Goal: Task Accomplishment & Management: Complete application form

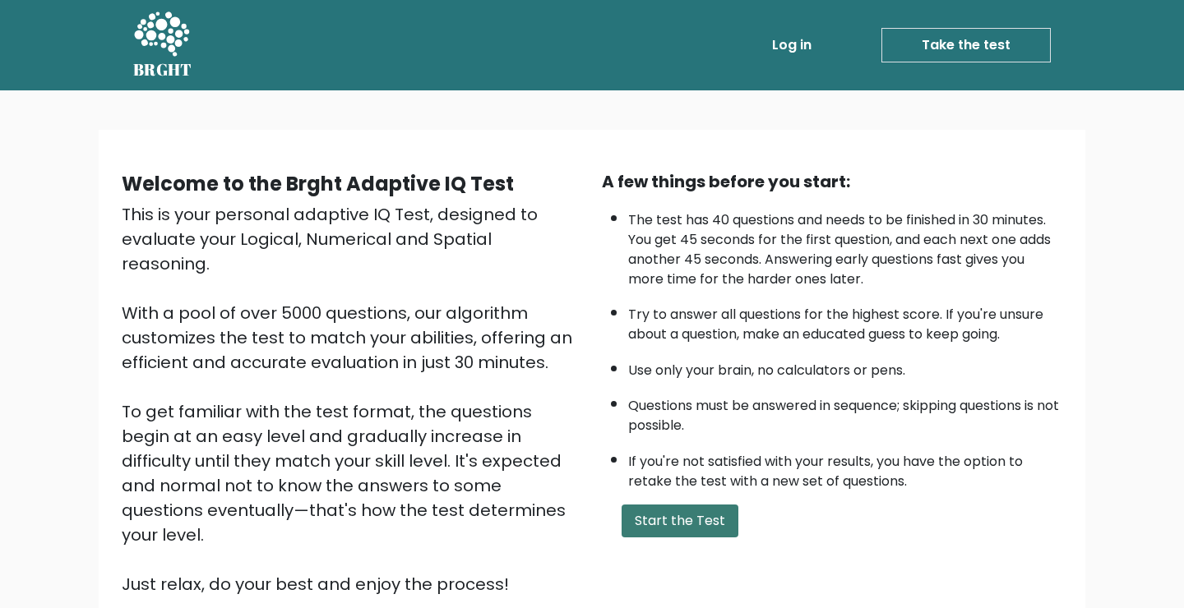
click at [670, 522] on button "Start the Test" at bounding box center [680, 521] width 117 height 33
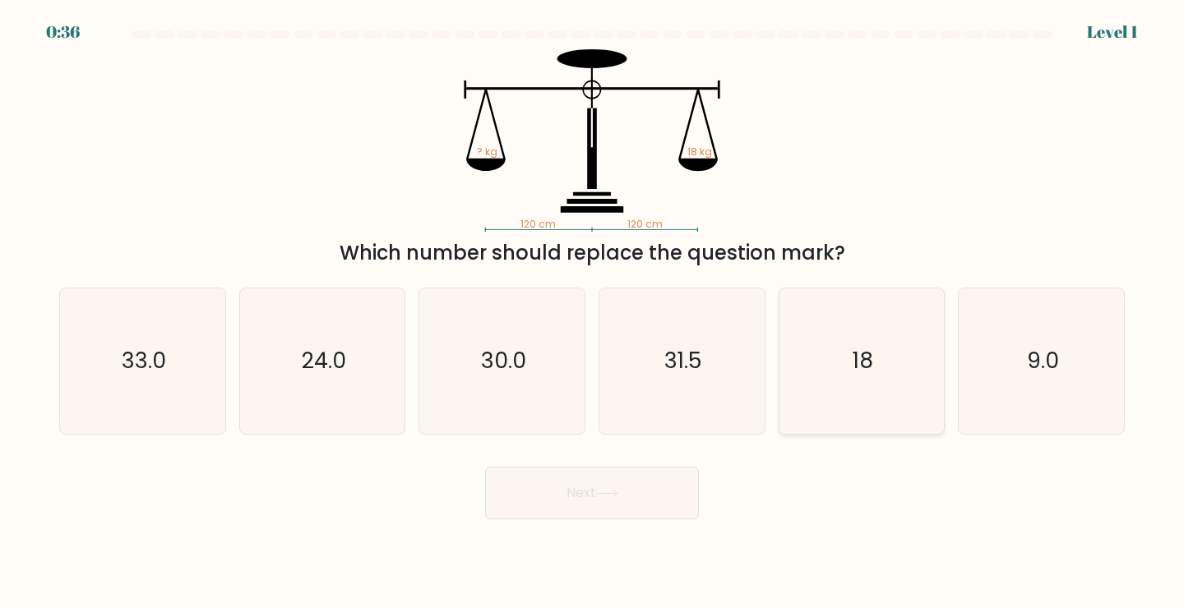
click at [897, 417] on icon "18" at bounding box center [862, 362] width 146 height 146
click at [593, 312] on input "e. 18" at bounding box center [592, 308] width 1 height 8
radio input "true"
click at [600, 498] on button "Next" at bounding box center [592, 493] width 214 height 53
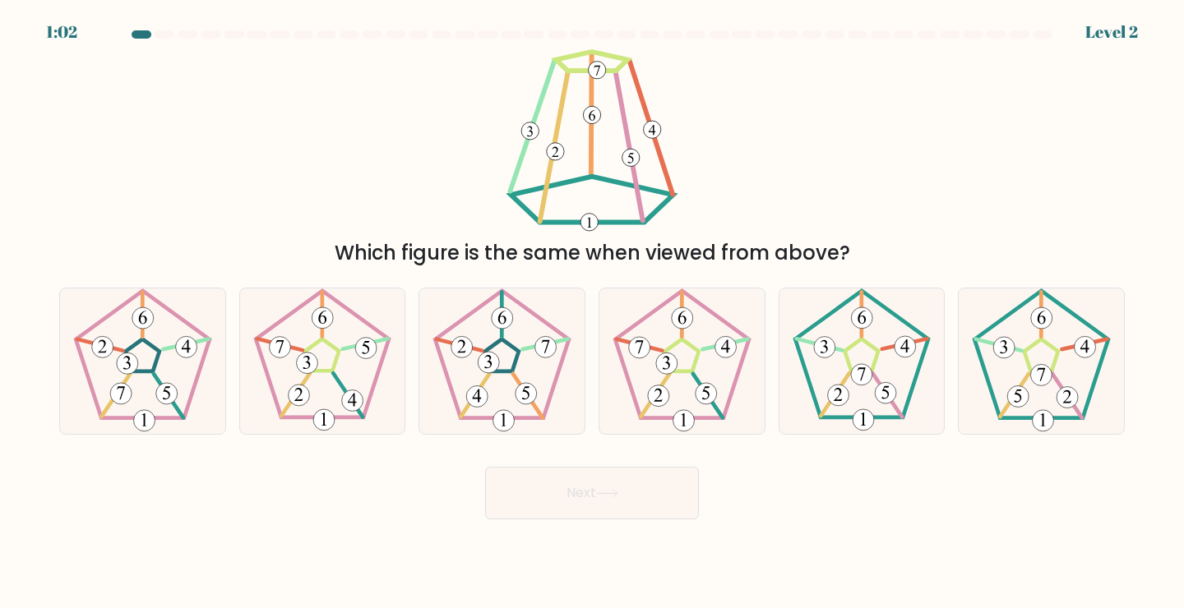
click at [409, 372] on div "b." at bounding box center [323, 361] width 180 height 147
click at [372, 406] on icon at bounding box center [323, 362] width 146 height 146
click at [592, 312] on input "b." at bounding box center [592, 308] width 1 height 8
radio input "true"
click at [537, 486] on button "Next" at bounding box center [592, 493] width 214 height 53
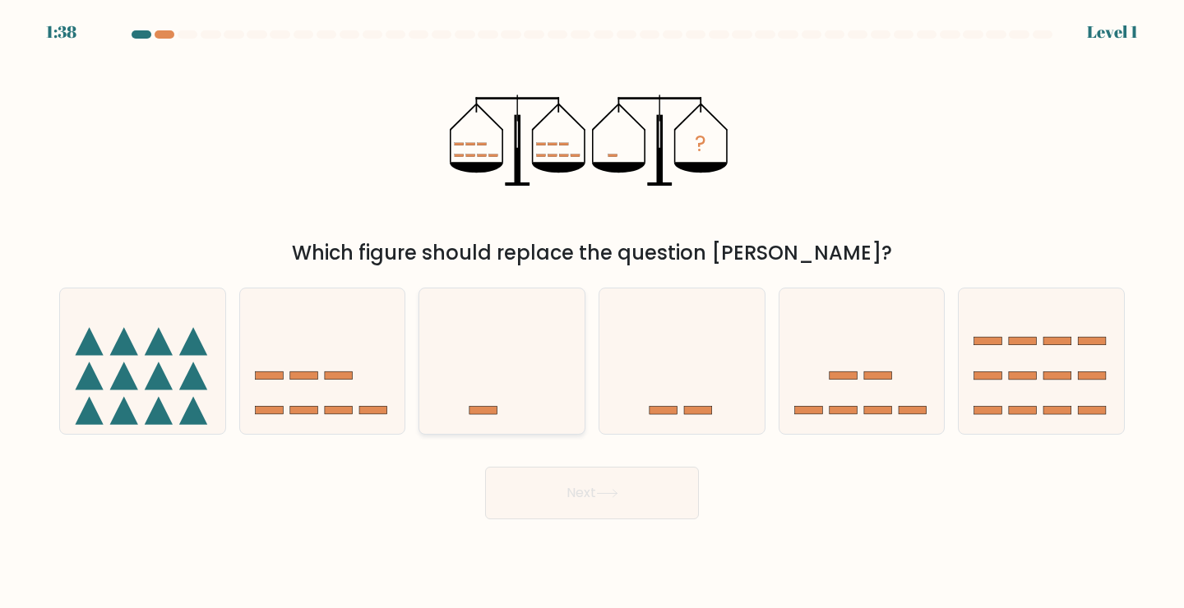
click at [539, 411] on icon at bounding box center [501, 361] width 165 height 136
click at [592, 312] on input "c." at bounding box center [592, 308] width 1 height 8
radio input "true"
click at [568, 481] on button "Next" at bounding box center [592, 493] width 214 height 53
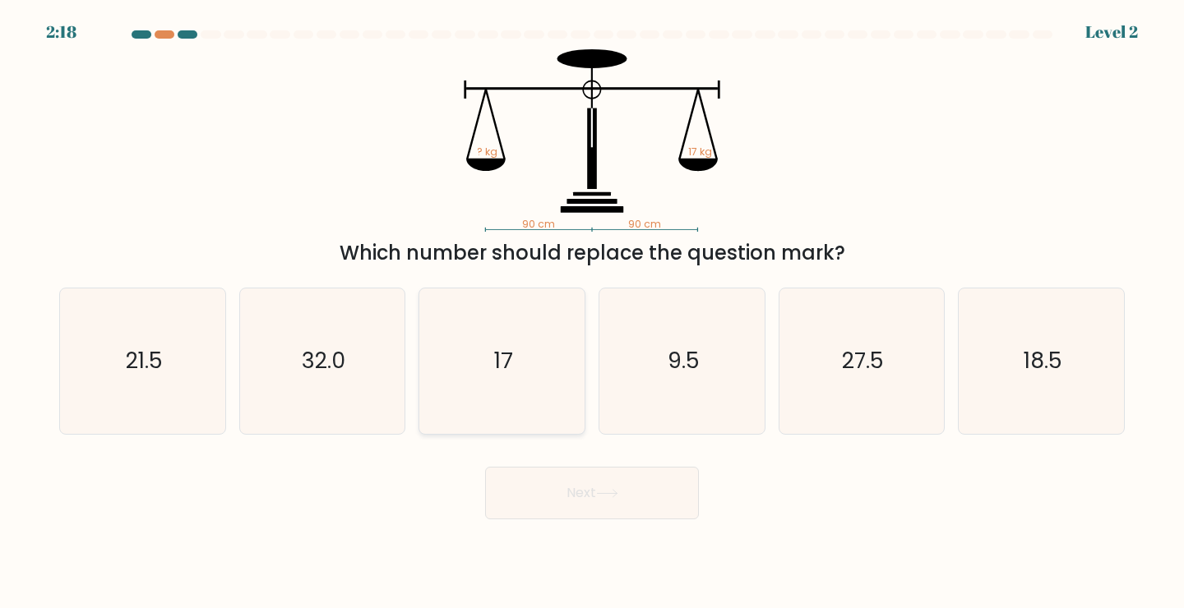
click at [487, 332] on icon "17" at bounding box center [502, 362] width 146 height 146
click at [592, 312] on input "c. 17" at bounding box center [592, 308] width 1 height 8
radio input "true"
click at [589, 498] on button "Next" at bounding box center [592, 493] width 214 height 53
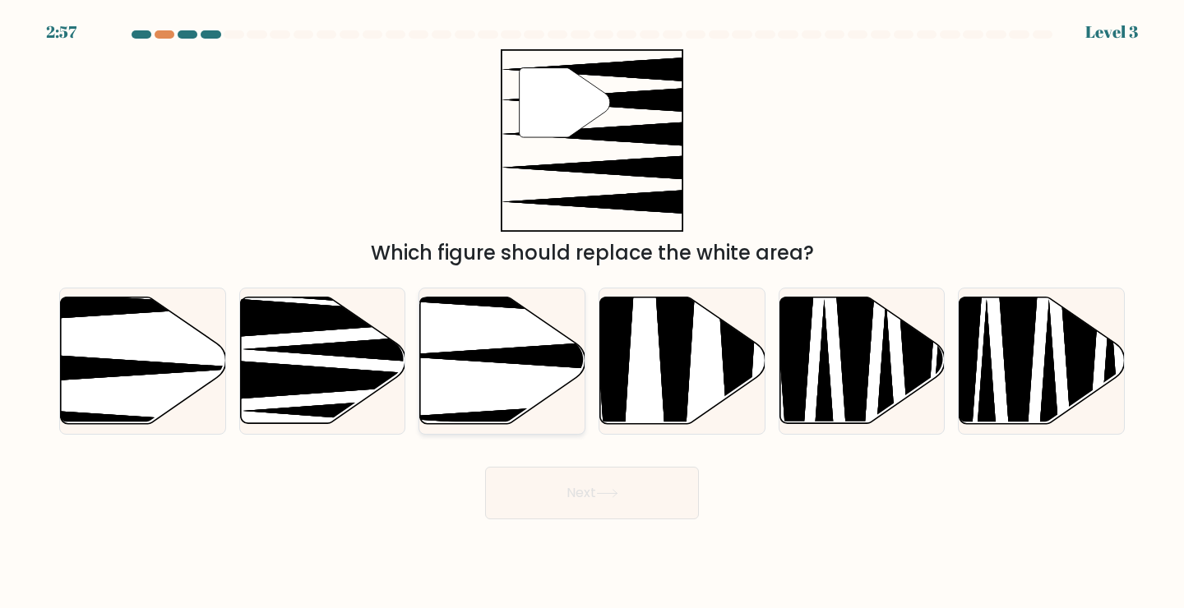
click at [534, 351] on icon at bounding box center [553, 356] width 328 height 43
click at [592, 312] on input "c." at bounding box center [592, 308] width 1 height 8
radio input "true"
click at [601, 489] on icon at bounding box center [607, 493] width 22 height 9
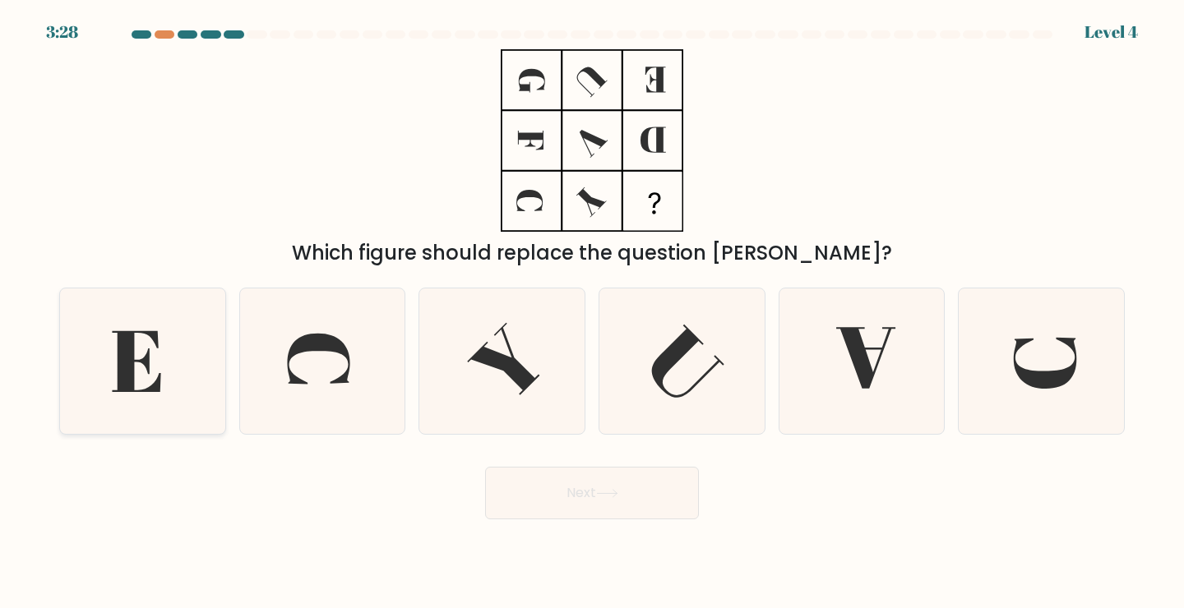
click at [212, 357] on icon at bounding box center [143, 362] width 146 height 146
click at [592, 312] on input "a." at bounding box center [592, 308] width 1 height 8
radio input "true"
click at [600, 479] on button "Next" at bounding box center [592, 493] width 214 height 53
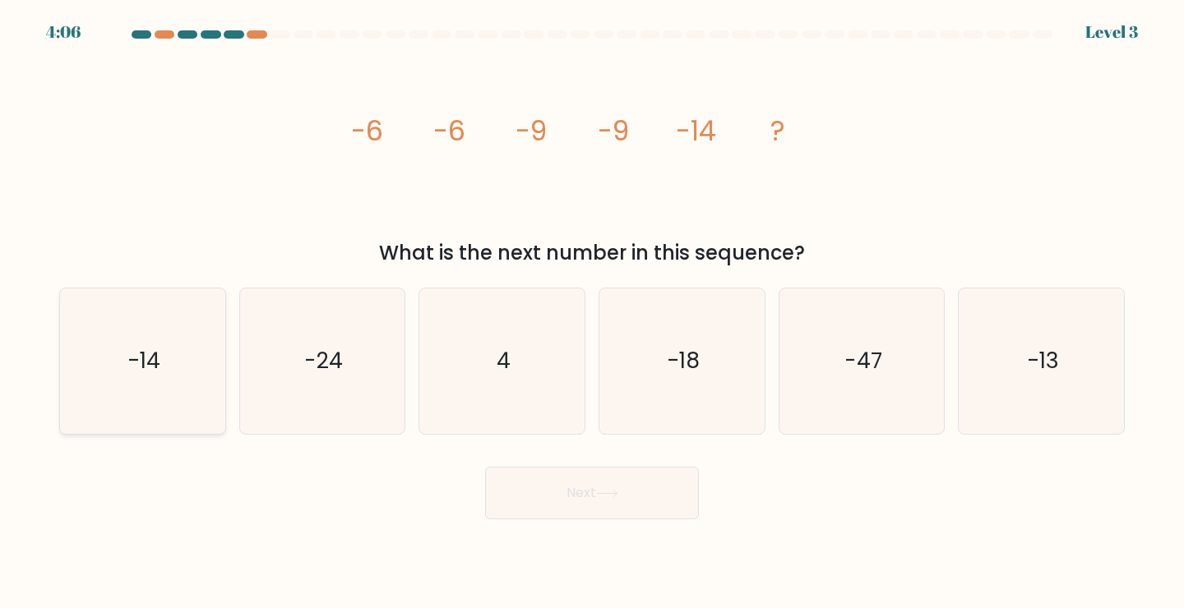
click at [162, 367] on icon "-14" at bounding box center [143, 362] width 146 height 146
click at [592, 312] on input "a. -14" at bounding box center [592, 308] width 1 height 8
radio input "true"
click at [670, 507] on button "Next" at bounding box center [592, 493] width 214 height 53
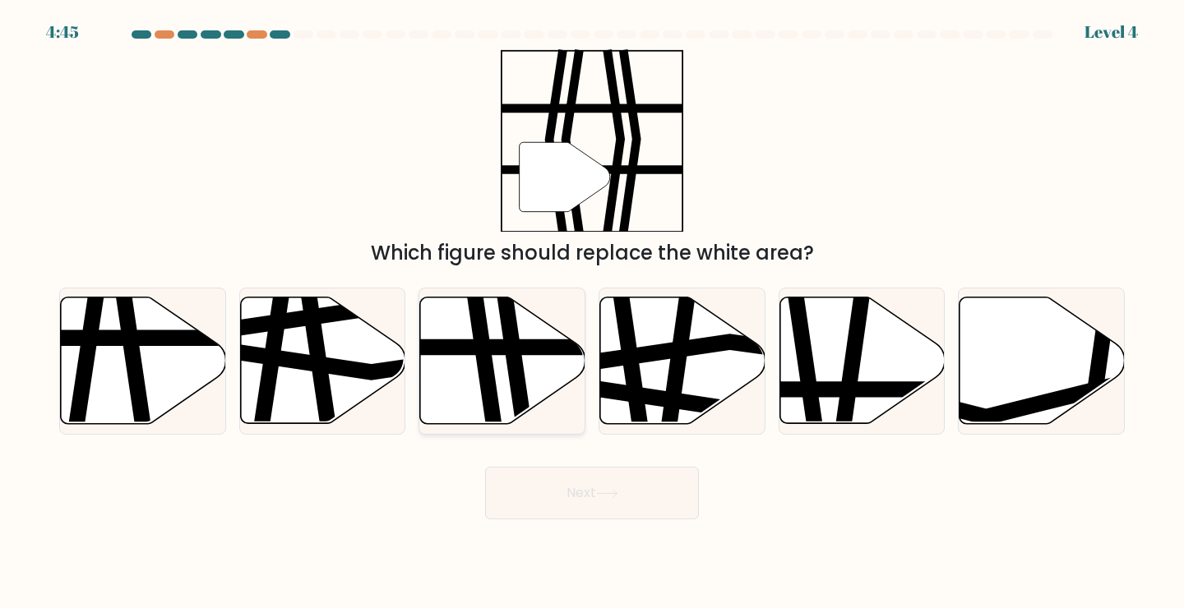
click at [515, 359] on icon at bounding box center [517, 295] width 25 height 333
click at [592, 312] on input "c." at bounding box center [592, 308] width 1 height 8
radio input "true"
click at [557, 479] on button "Next" at bounding box center [592, 493] width 214 height 53
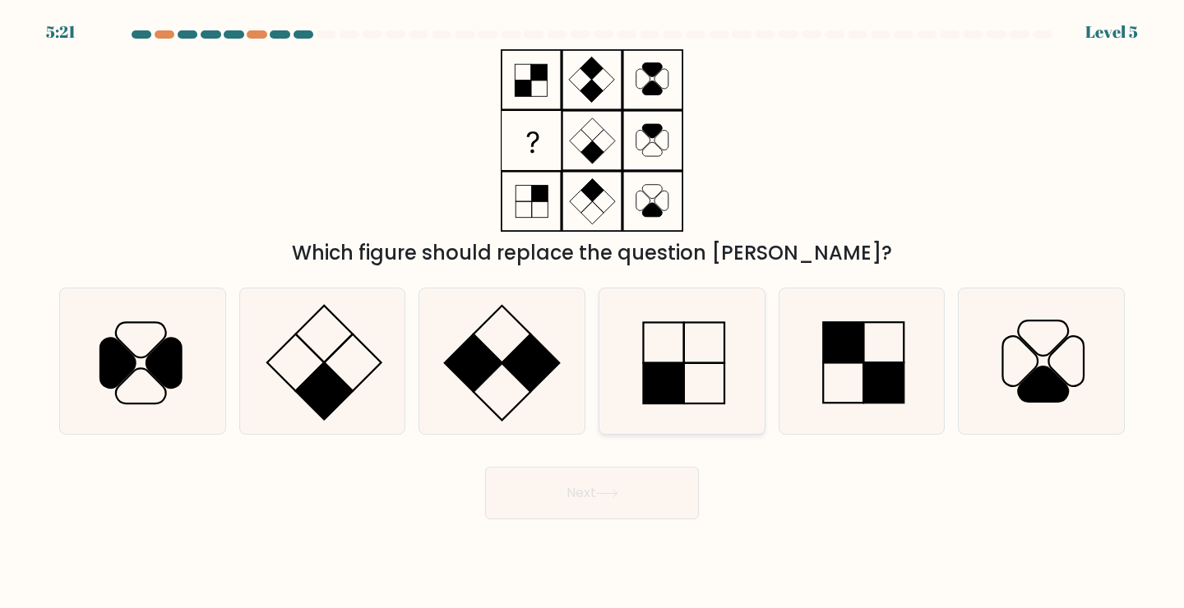
click at [708, 383] on icon at bounding box center [682, 362] width 146 height 146
click at [593, 312] on input "d." at bounding box center [592, 308] width 1 height 8
radio input "true"
click at [620, 504] on button "Next" at bounding box center [592, 493] width 214 height 53
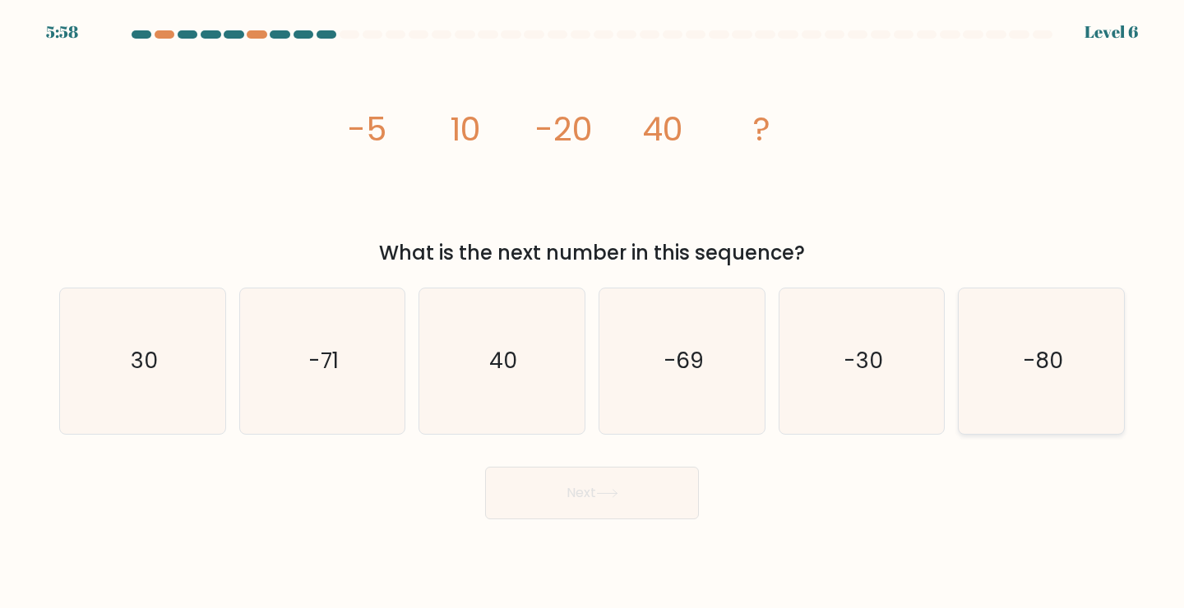
click at [1031, 377] on icon "-80" at bounding box center [1042, 362] width 146 height 146
click at [593, 312] on input "f. -80" at bounding box center [592, 308] width 1 height 8
radio input "true"
click at [629, 487] on button "Next" at bounding box center [592, 493] width 214 height 53
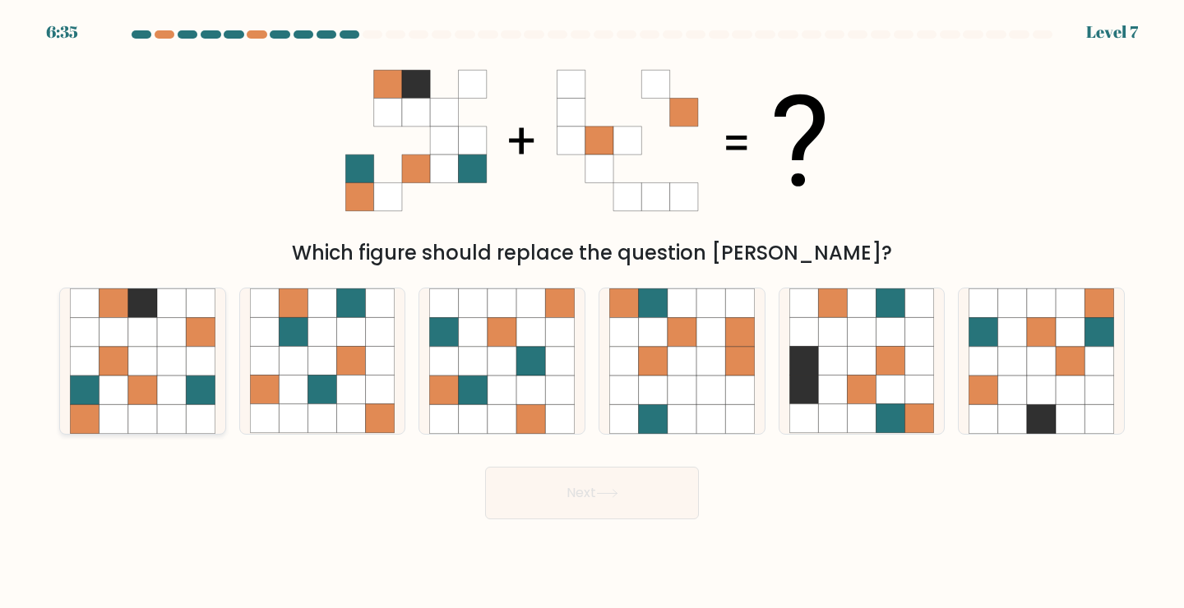
click at [207, 343] on icon at bounding box center [200, 332] width 29 height 29
click at [592, 312] on input "a." at bounding box center [592, 308] width 1 height 8
radio input "true"
click at [580, 474] on button "Next" at bounding box center [592, 493] width 214 height 53
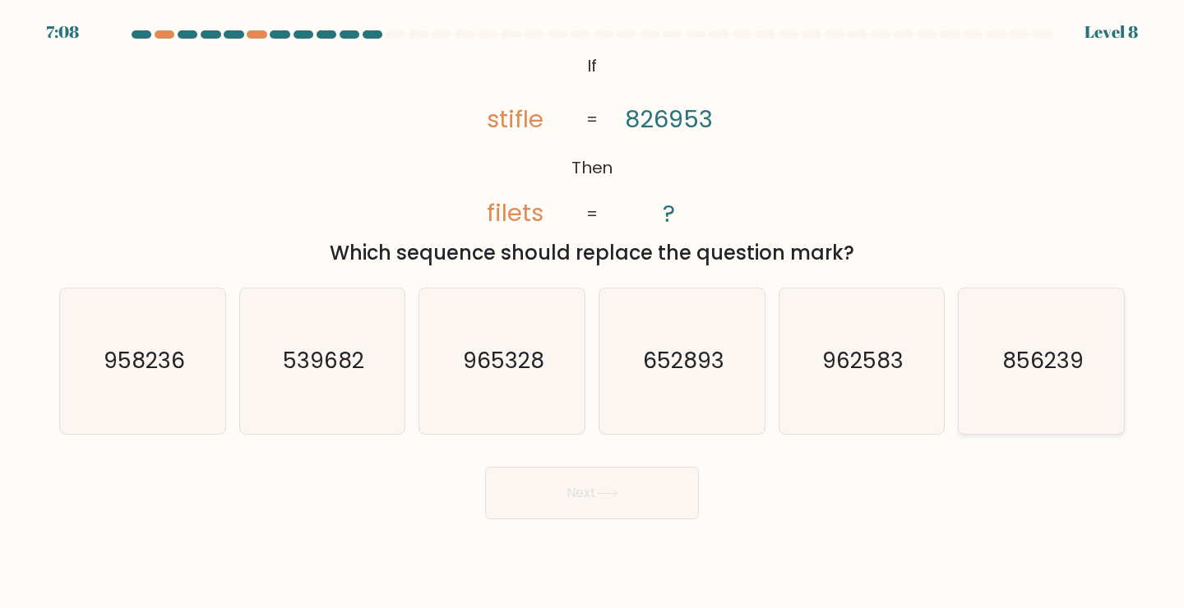
click at [1006, 365] on text "856239" at bounding box center [1042, 360] width 81 height 30
click at [593, 312] on input "f. 856239" at bounding box center [592, 308] width 1 height 8
radio input "true"
click at [567, 514] on button "Next" at bounding box center [592, 493] width 214 height 53
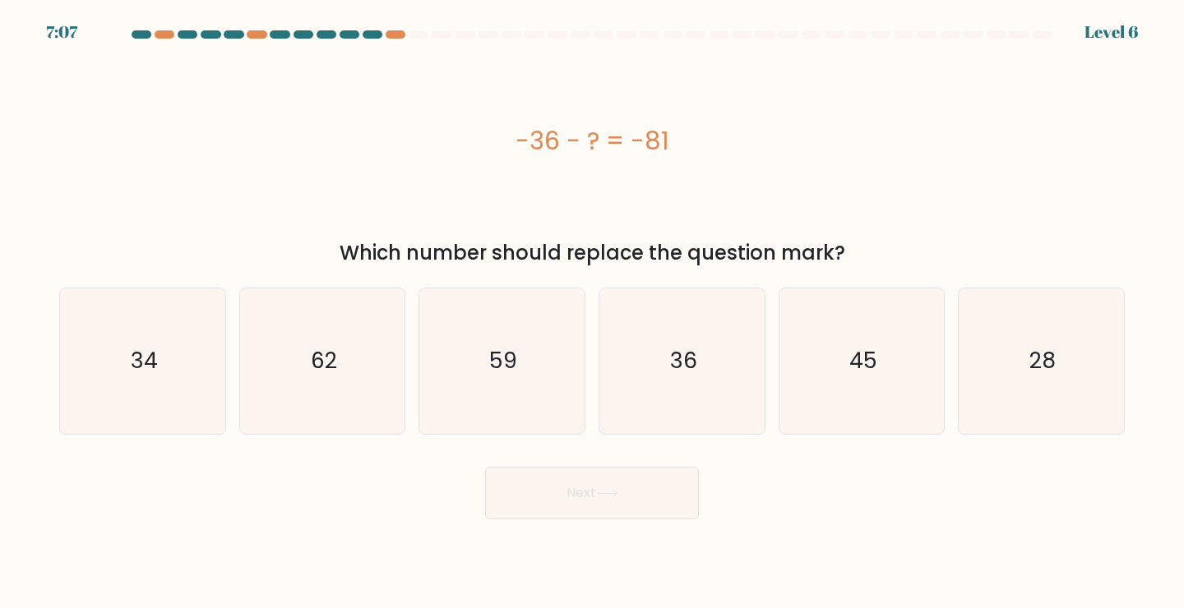
click at [575, 488] on button "Next" at bounding box center [592, 493] width 214 height 53
click at [616, 175] on div "-36 - ? = -81" at bounding box center [592, 140] width 1066 height 183
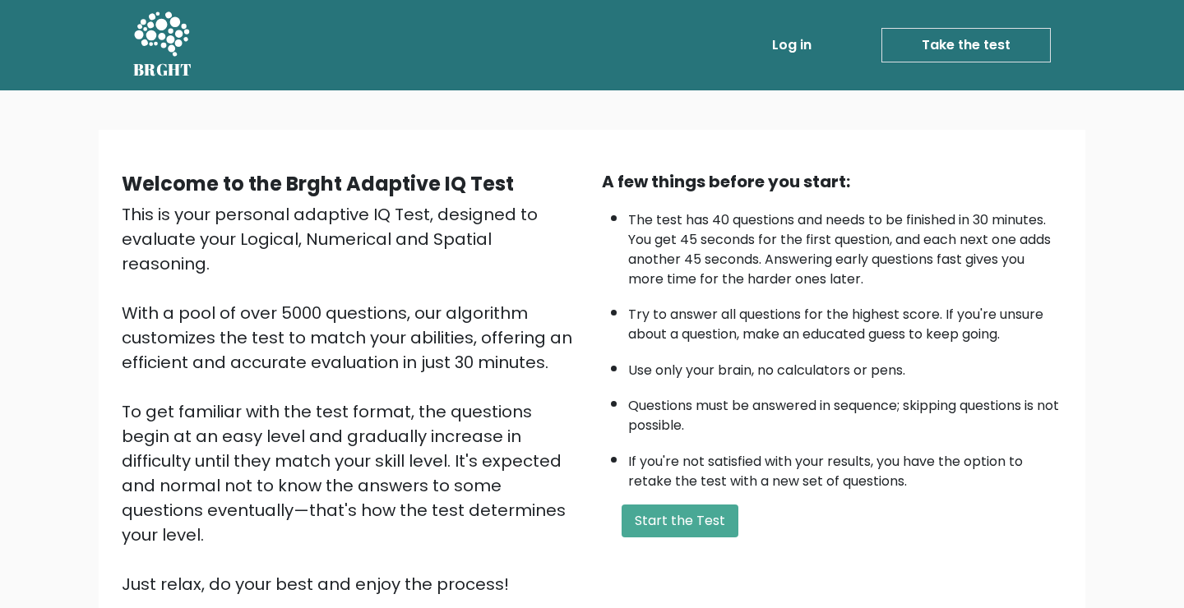
scroll to position [127, 0]
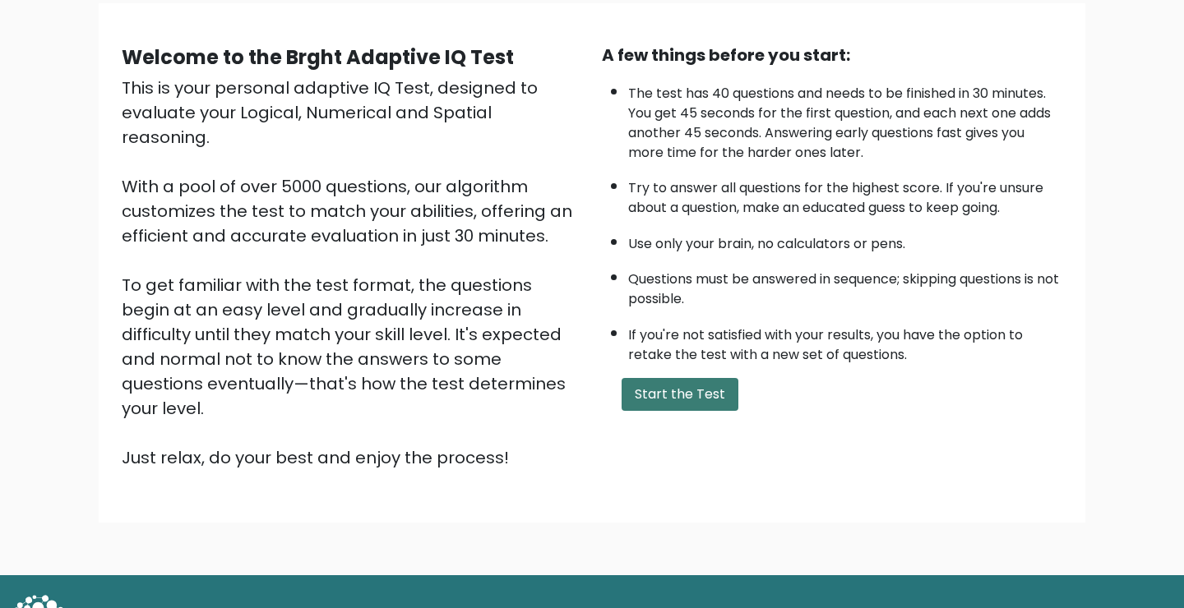
click at [714, 400] on button "Start the Test" at bounding box center [680, 394] width 117 height 33
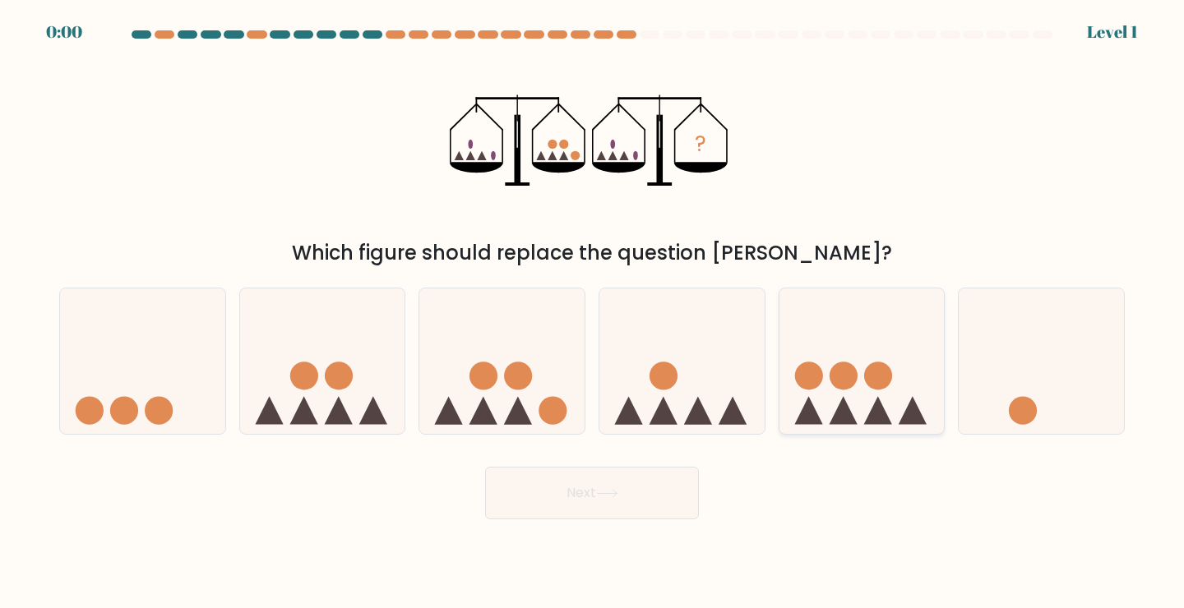
click at [787, 318] on icon at bounding box center [861, 361] width 165 height 136
click at [593, 312] on input "e." at bounding box center [592, 308] width 1 height 8
radio input "true"
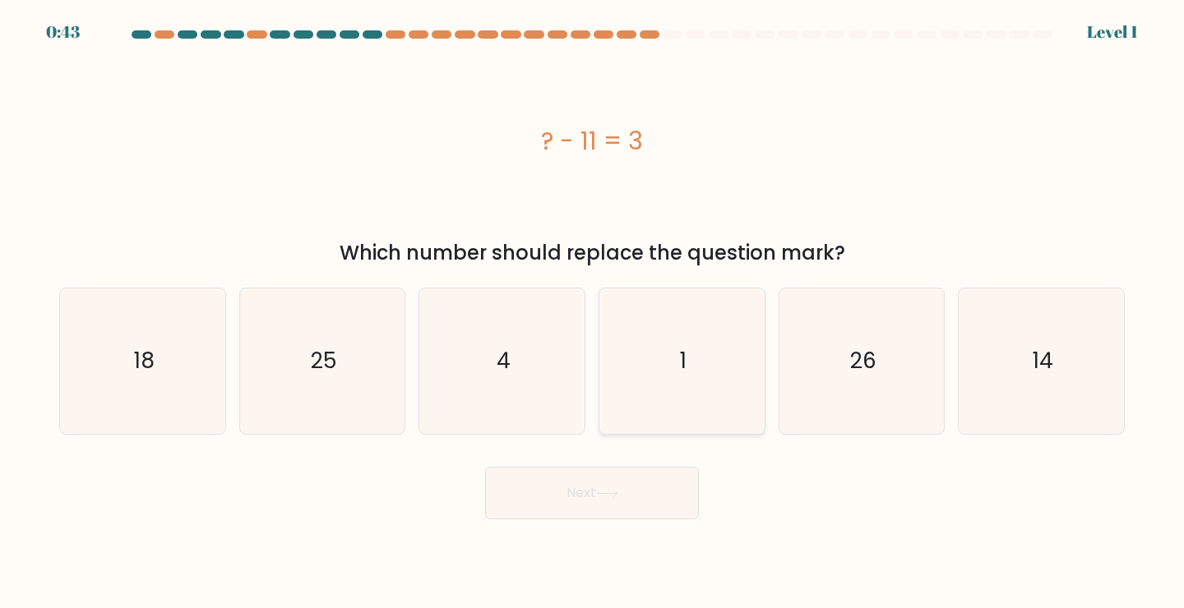
click at [663, 368] on icon "1" at bounding box center [682, 362] width 146 height 146
click at [593, 312] on input "d. 1" at bounding box center [592, 308] width 1 height 8
radio input "true"
click at [650, 493] on button "Next" at bounding box center [592, 493] width 214 height 53
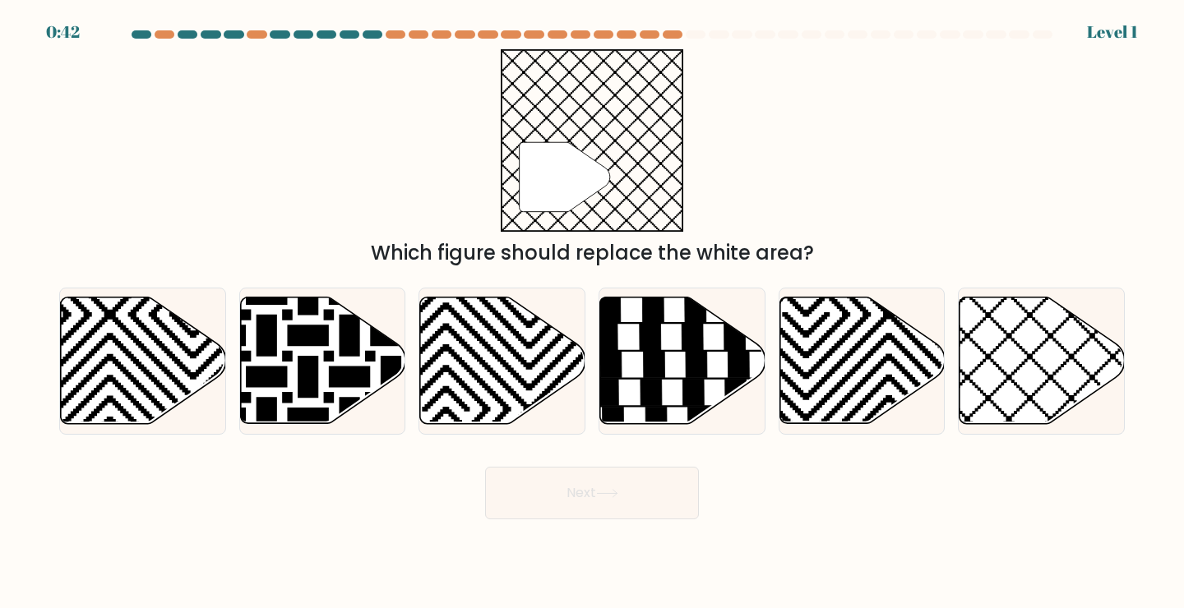
click at [682, 371] on icon at bounding box center [682, 361] width 165 height 127
click at [593, 312] on input "d." at bounding box center [592, 308] width 1 height 8
radio input "true"
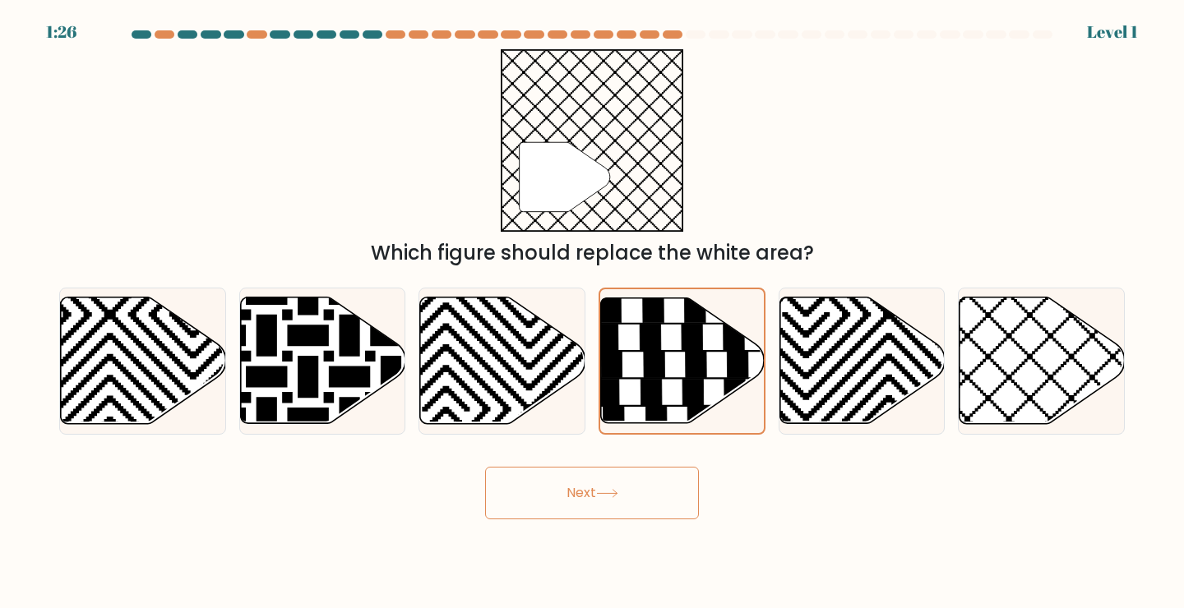
click at [642, 485] on button "Next" at bounding box center [592, 493] width 214 height 53
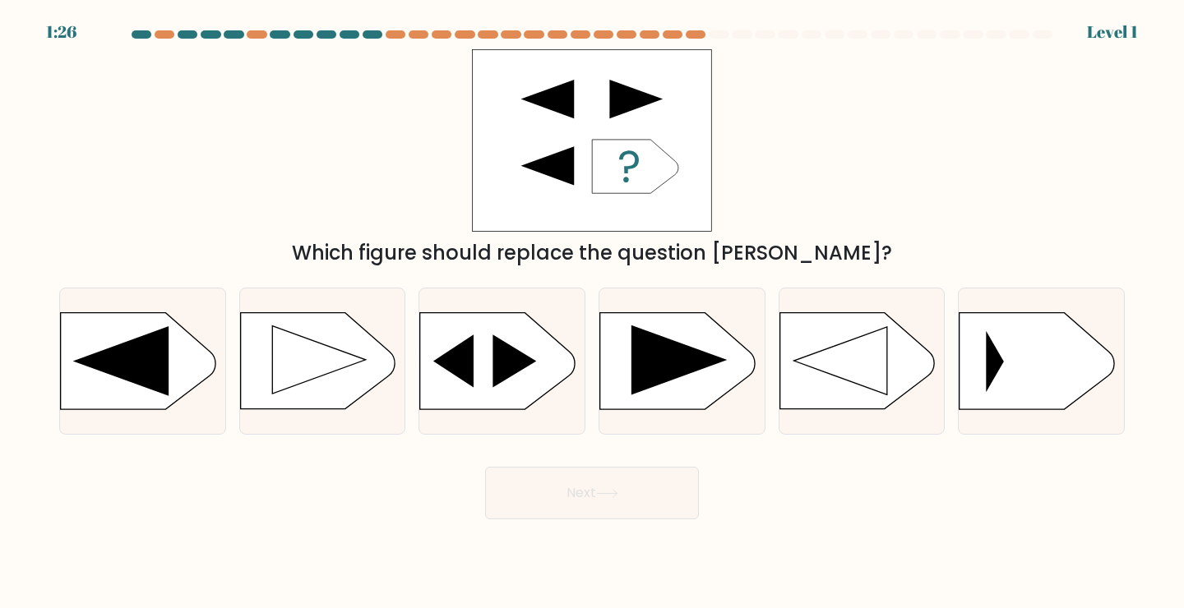
click at [676, 339] on rect at bounding box center [599, 314] width 429 height 326
click at [593, 312] on input "d." at bounding box center [592, 308] width 1 height 8
radio input "true"
click at [631, 497] on button "Next" at bounding box center [592, 493] width 214 height 53
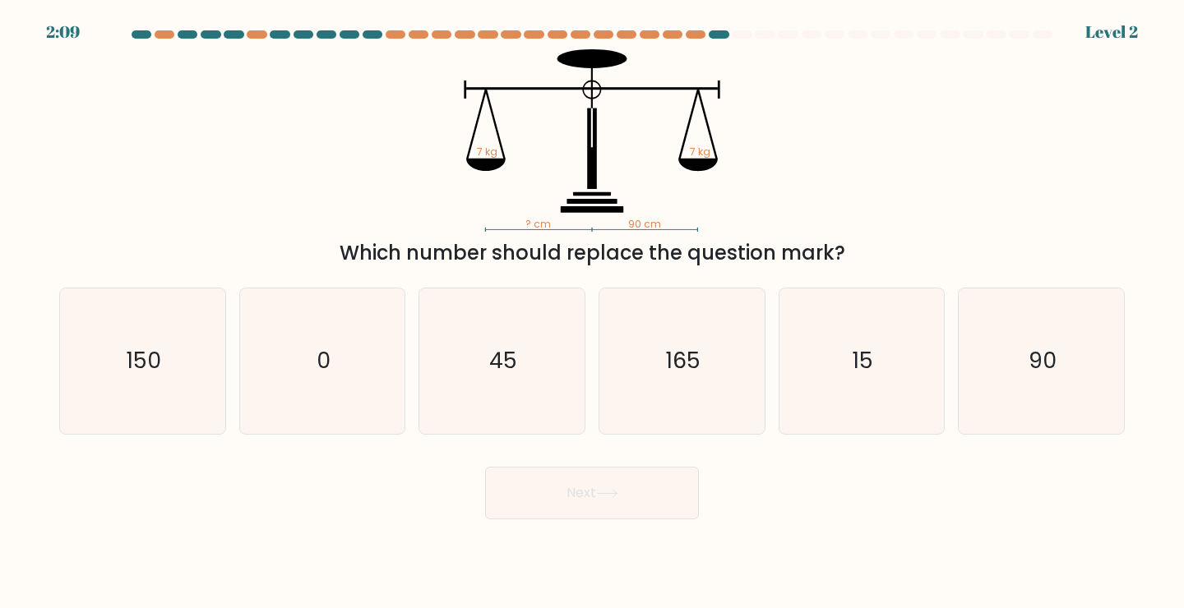
click at [667, 341] on icon "165" at bounding box center [682, 362] width 146 height 146
click at [593, 312] on input "d. 165" at bounding box center [592, 308] width 1 height 8
radio input "true"
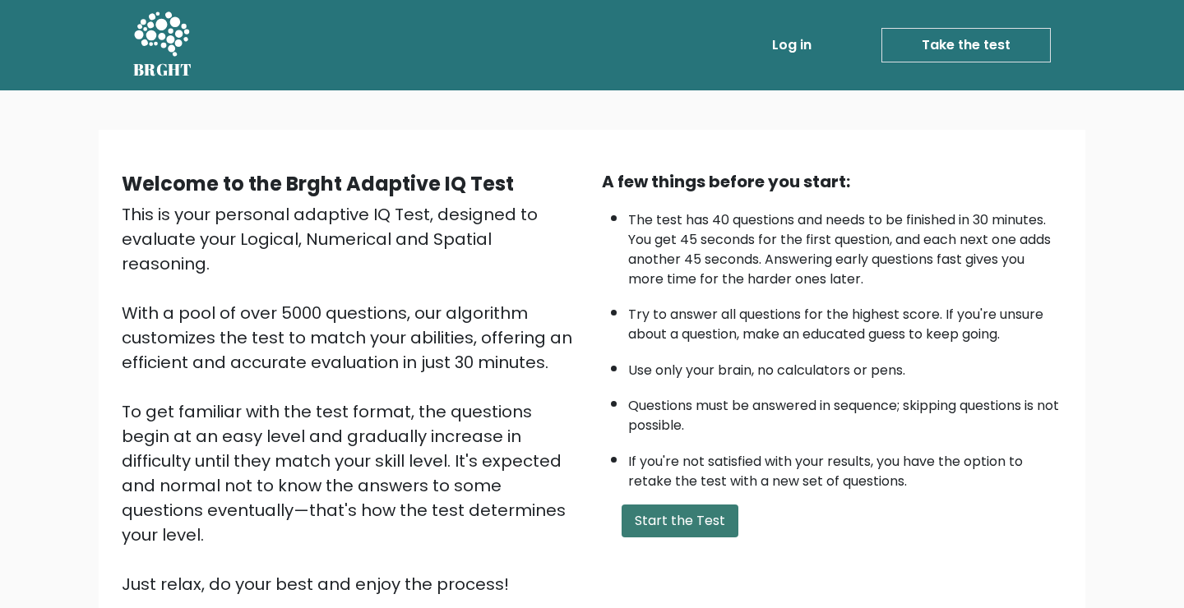
click at [703, 525] on button "Start the Test" at bounding box center [680, 521] width 117 height 33
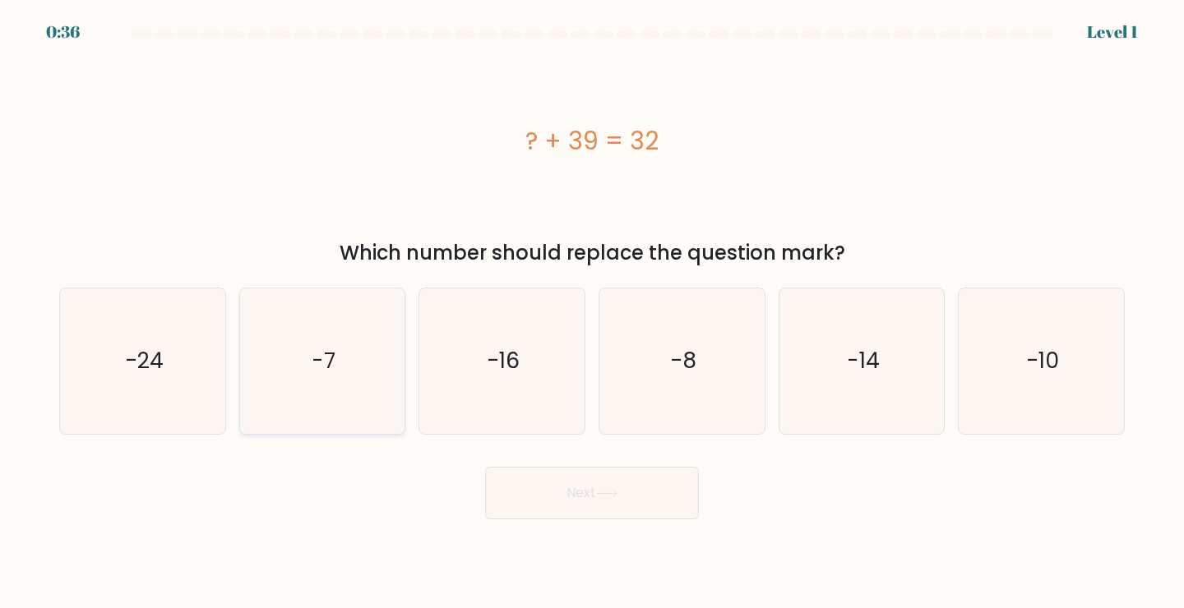
click at [335, 326] on icon "-7" at bounding box center [323, 362] width 146 height 146
click at [592, 312] on input "b. -7" at bounding box center [592, 308] width 1 height 8
radio input "true"
click at [491, 493] on button "Next" at bounding box center [592, 493] width 214 height 53
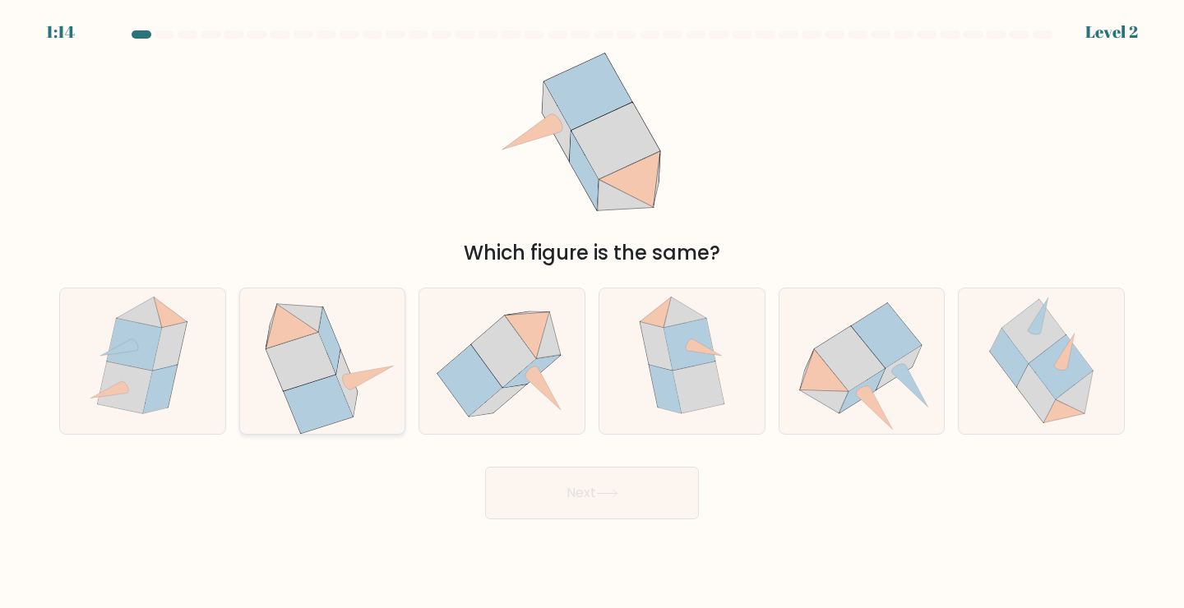
click at [366, 338] on icon at bounding box center [321, 362] width 149 height 146
click at [592, 312] on input "b." at bounding box center [592, 308] width 1 height 8
radio input "true"
click at [631, 497] on button "Next" at bounding box center [592, 493] width 214 height 53
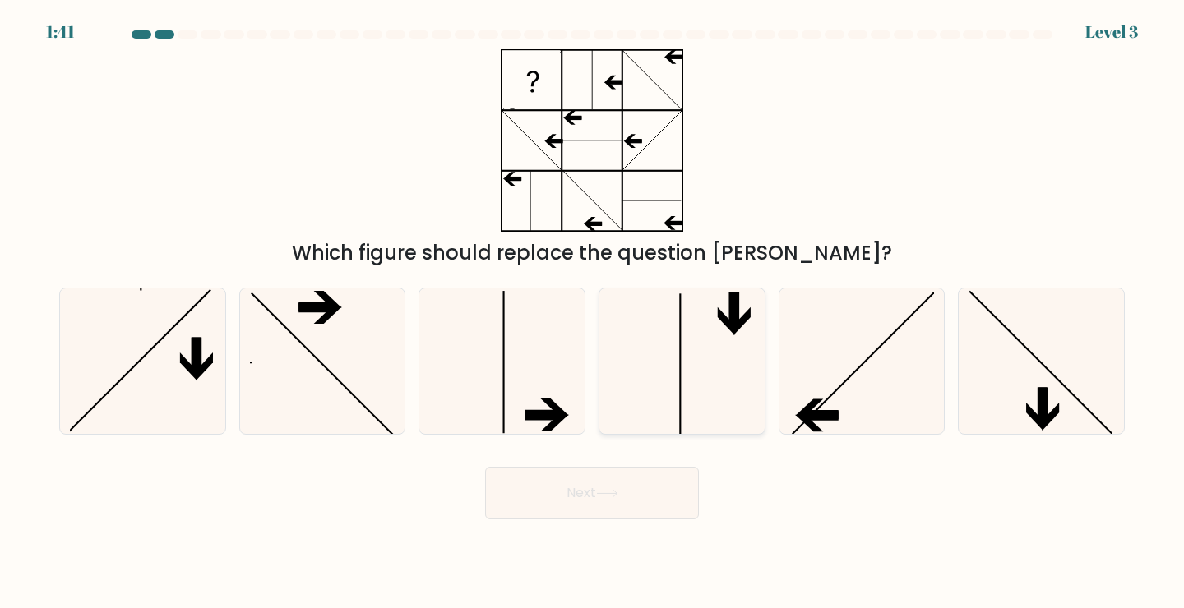
click at [698, 386] on icon at bounding box center [682, 362] width 146 height 146
click at [593, 312] on input "d." at bounding box center [592, 308] width 1 height 8
radio input "true"
click at [616, 484] on button "Next" at bounding box center [592, 493] width 214 height 53
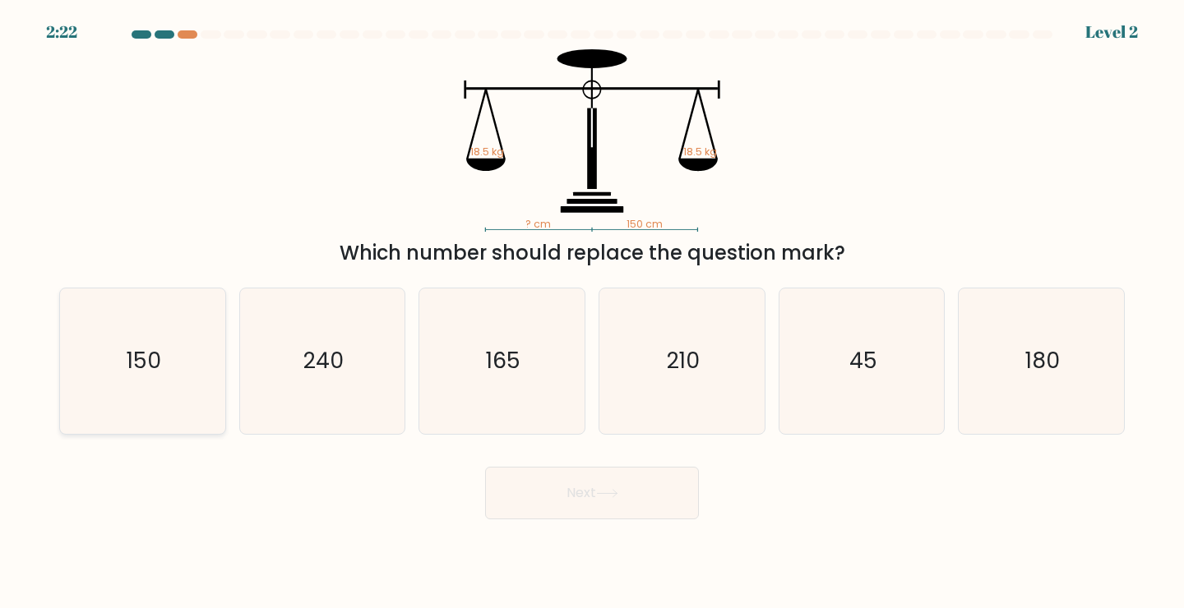
click at [173, 410] on icon "150" at bounding box center [143, 362] width 146 height 146
click at [592, 312] on input "a. 150" at bounding box center [592, 308] width 1 height 8
radio input "true"
click at [594, 502] on button "Next" at bounding box center [592, 493] width 214 height 53
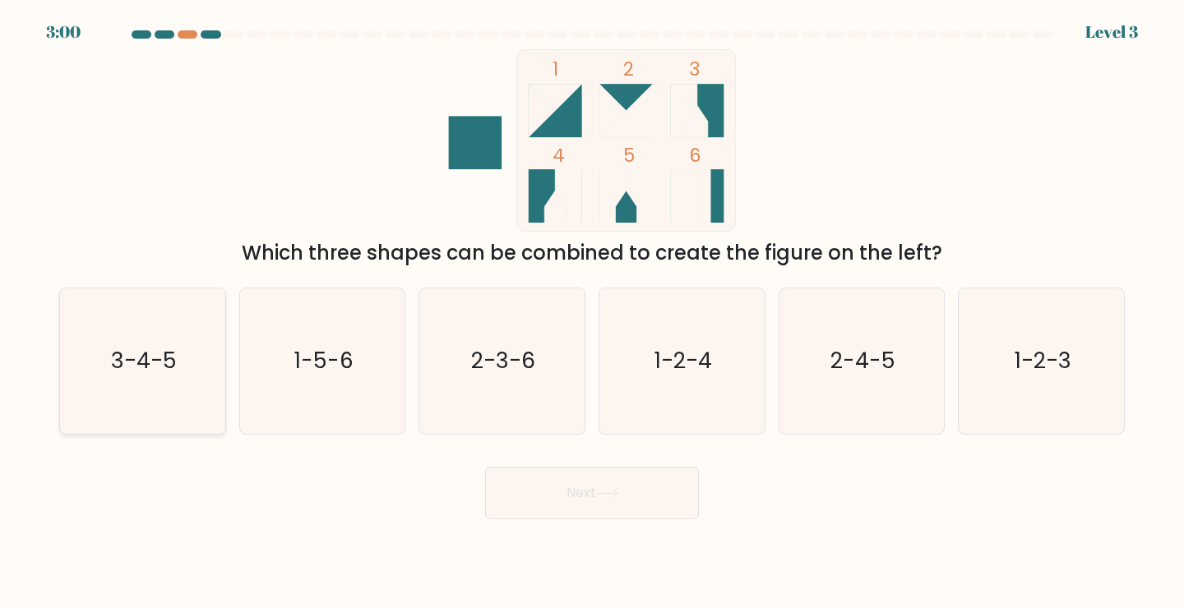
click at [190, 365] on icon "3-4-5" at bounding box center [143, 362] width 146 height 146
click at [592, 312] on input "a. 3-4-5" at bounding box center [592, 308] width 1 height 8
radio input "true"
click at [524, 481] on button "Next" at bounding box center [592, 493] width 214 height 53
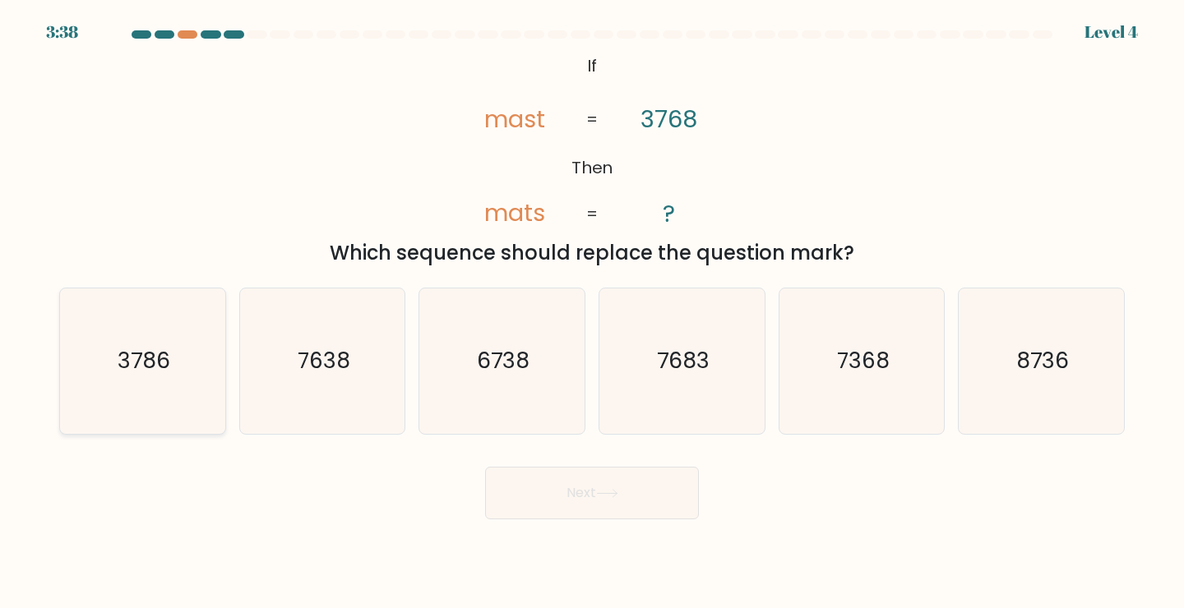
click at [151, 360] on text "3786" at bounding box center [144, 360] width 53 height 30
click at [592, 312] on input "a. 3786" at bounding box center [592, 308] width 1 height 8
radio input "true"
click at [596, 488] on button "Next" at bounding box center [592, 493] width 214 height 53
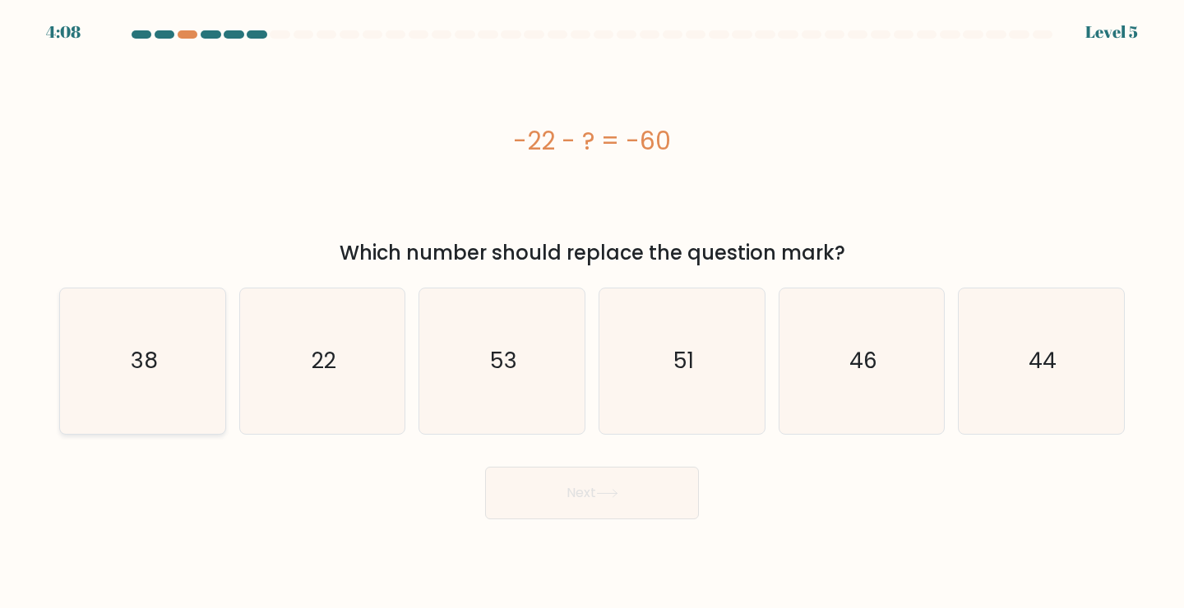
click at [197, 377] on icon "38" at bounding box center [143, 362] width 146 height 146
click at [592, 312] on input "a. 38" at bounding box center [592, 308] width 1 height 8
radio input "true"
click at [634, 506] on button "Next" at bounding box center [592, 493] width 214 height 53
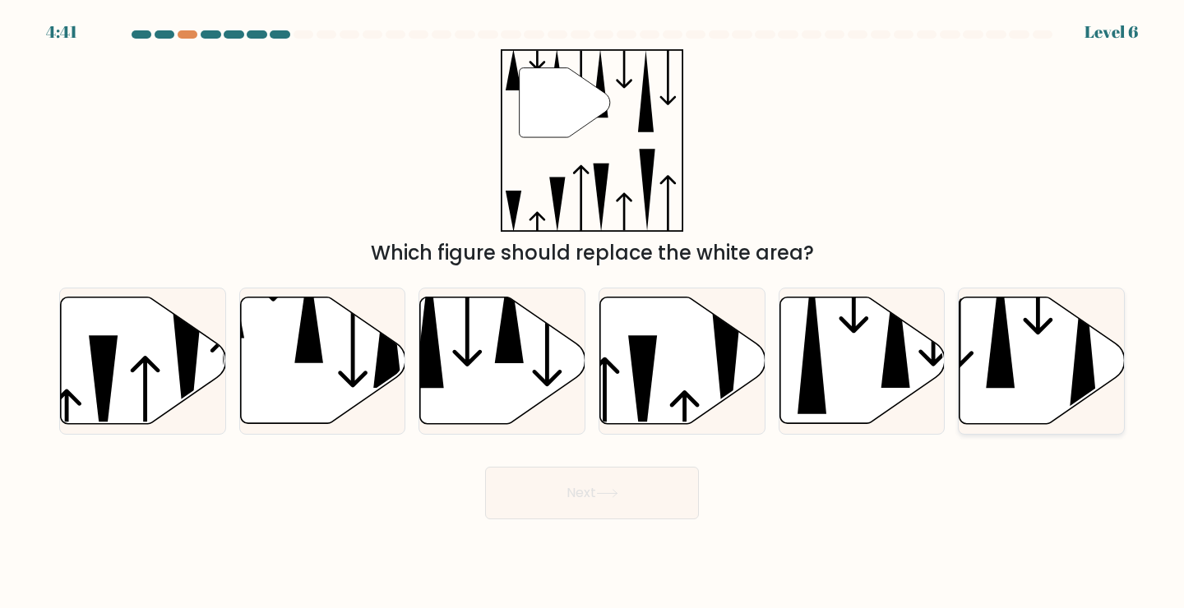
click at [1020, 393] on icon at bounding box center [1041, 361] width 165 height 127
click at [593, 312] on input "f." at bounding box center [592, 308] width 1 height 8
radio input "true"
click at [488, 349] on icon at bounding box center [502, 361] width 165 height 127
click at [592, 312] on input "c." at bounding box center [592, 308] width 1 height 8
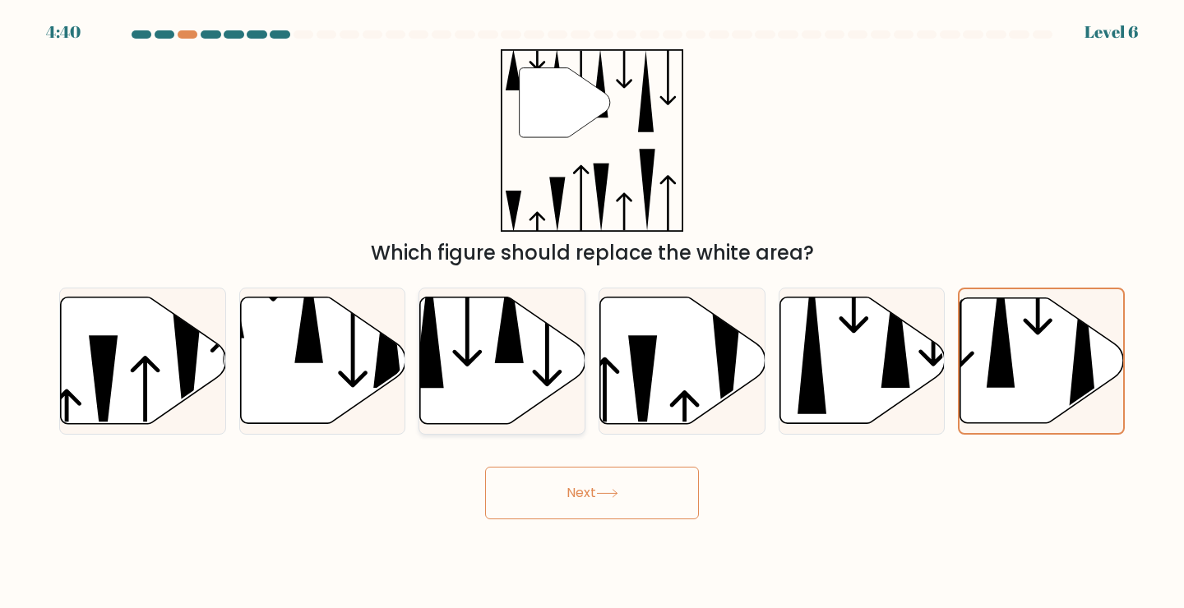
radio input "true"
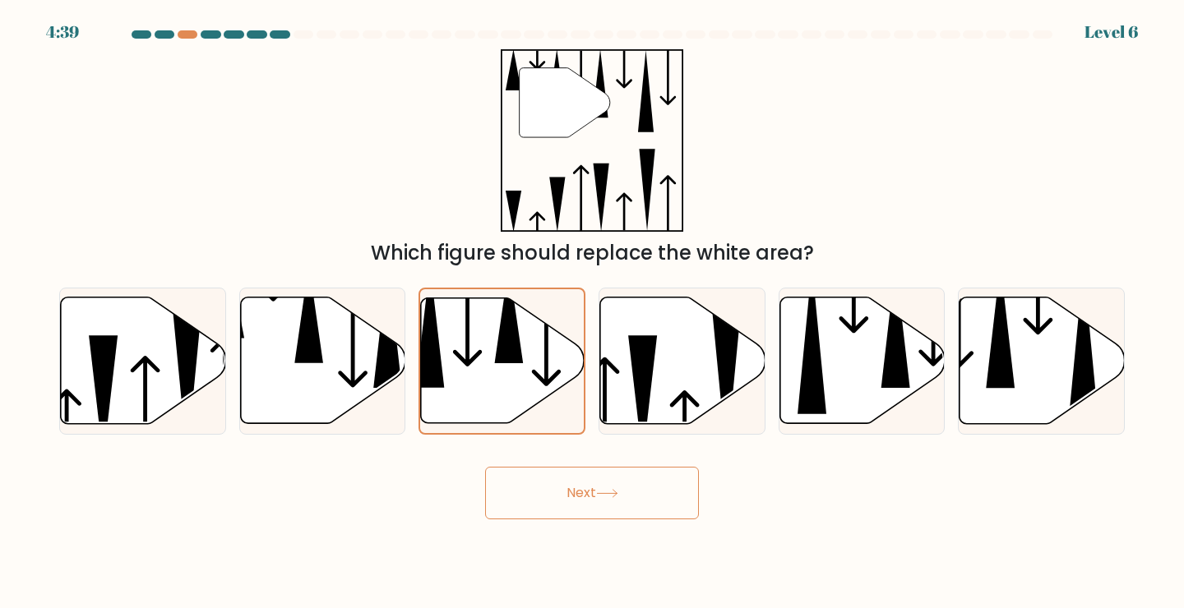
click at [545, 476] on button "Next" at bounding box center [592, 493] width 214 height 53
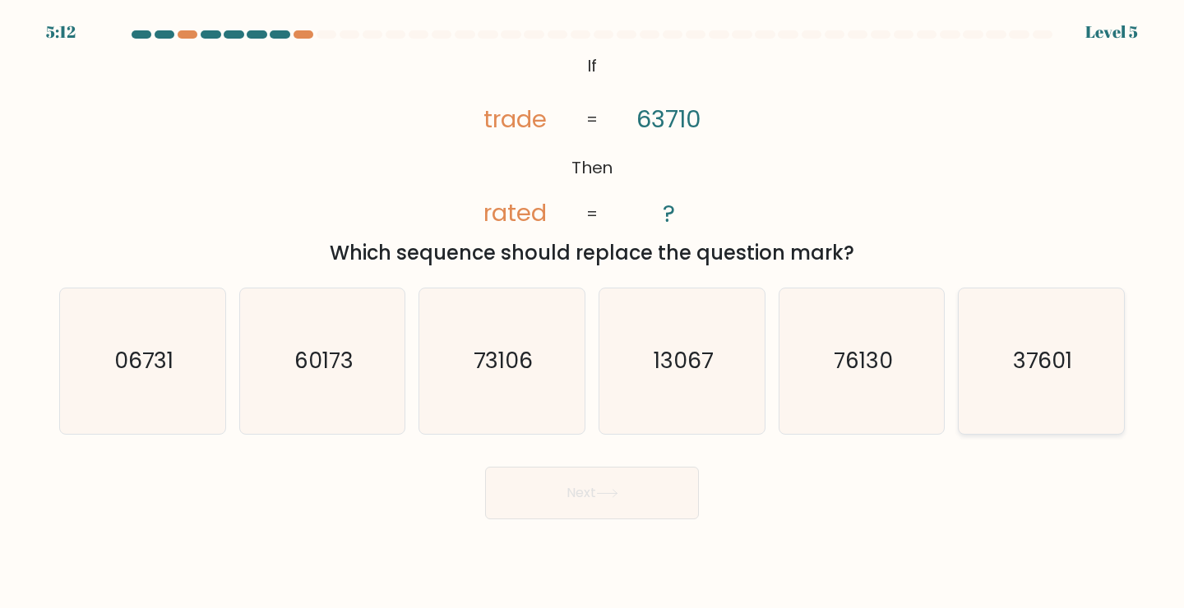
click at [1075, 382] on icon "37601" at bounding box center [1042, 362] width 146 height 146
click at [593, 312] on input "f. 37601" at bounding box center [592, 308] width 1 height 8
radio input "true"
click at [598, 498] on button "Next" at bounding box center [592, 493] width 214 height 53
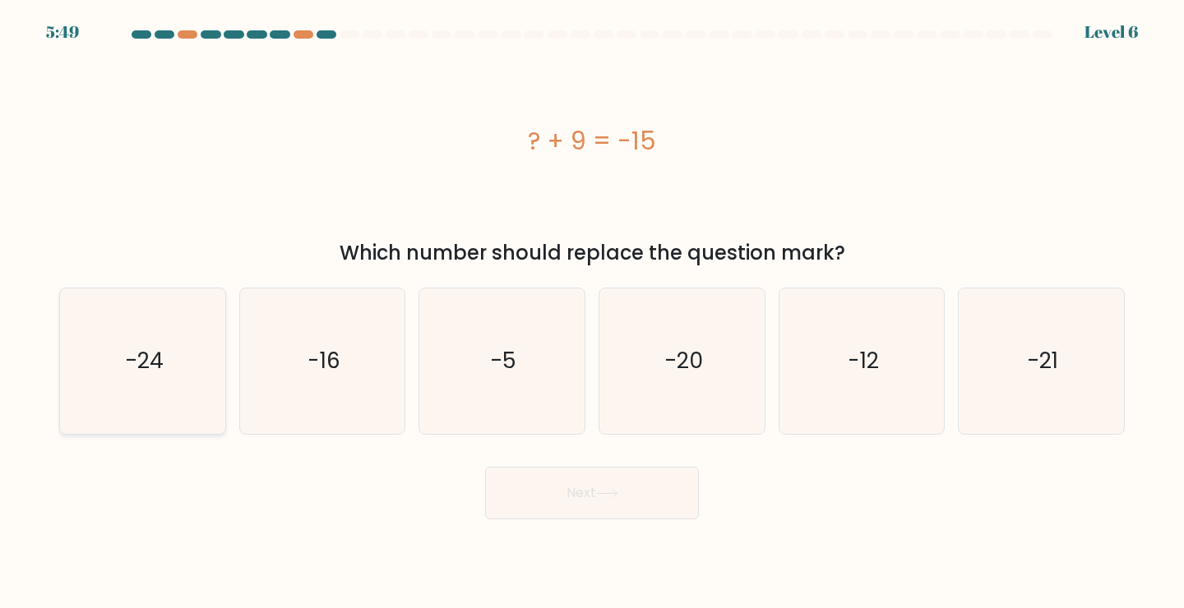
click at [126, 379] on icon "-24" at bounding box center [143, 362] width 146 height 146
click at [592, 312] on input "a. -24" at bounding box center [592, 308] width 1 height 8
radio input "true"
click at [551, 507] on button "Next" at bounding box center [592, 493] width 214 height 53
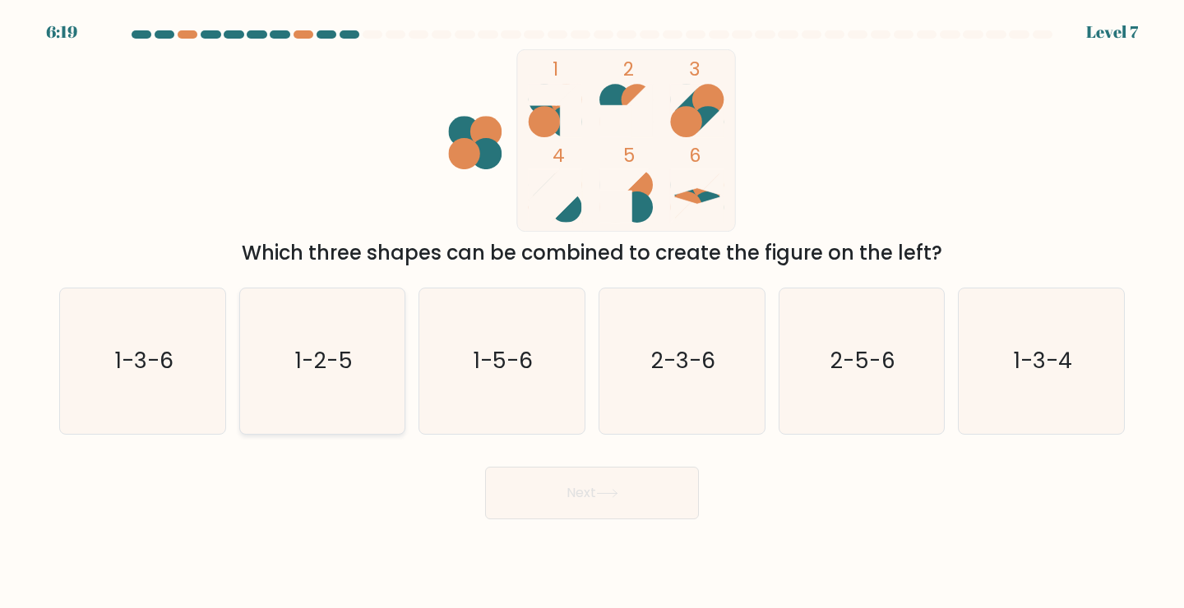
click at [342, 372] on text "1-2-5" at bounding box center [324, 360] width 58 height 30
click at [592, 312] on input "b. 1-2-5" at bounding box center [592, 308] width 1 height 8
radio input "true"
click at [606, 492] on icon at bounding box center [607, 493] width 22 height 9
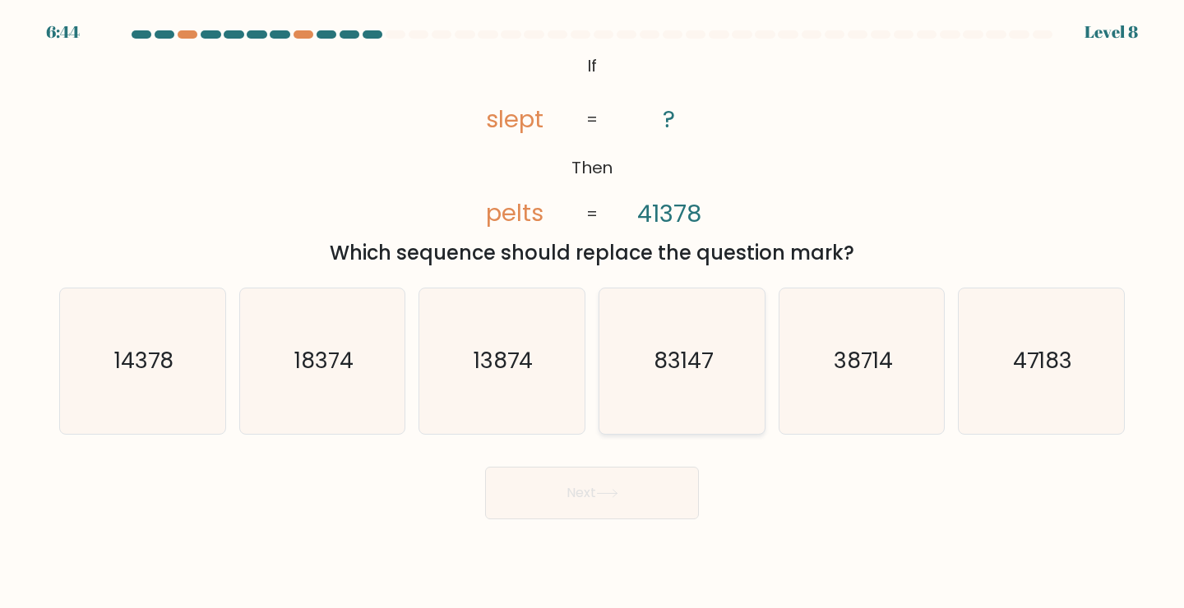
click at [630, 397] on icon "83147" at bounding box center [682, 362] width 146 height 146
click at [593, 312] on input "d. 83147" at bounding box center [592, 308] width 1 height 8
radio input "true"
click at [613, 478] on button "Next" at bounding box center [592, 493] width 214 height 53
